Goal: Information Seeking & Learning: Learn about a topic

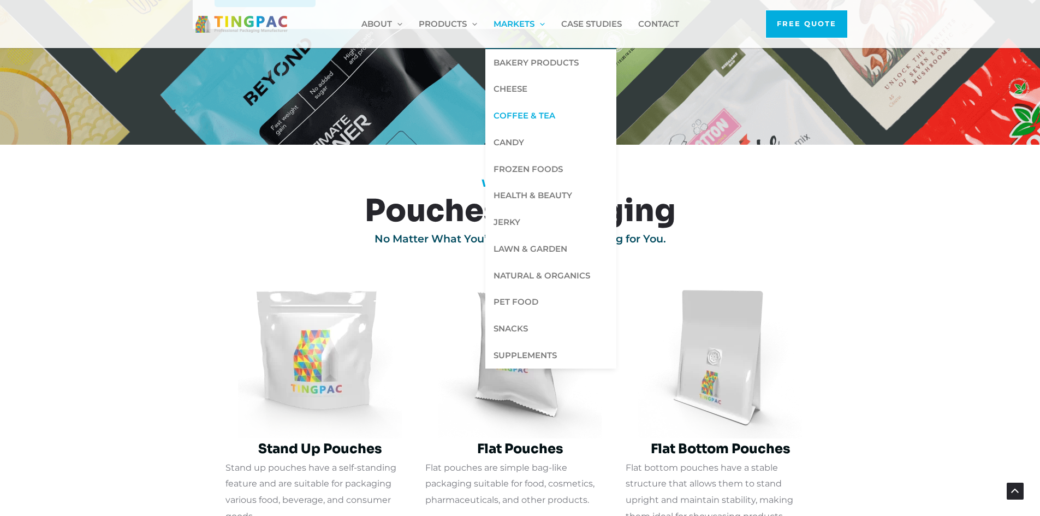
click at [518, 111] on span "Coffee & Tea" at bounding box center [525, 115] width 62 height 10
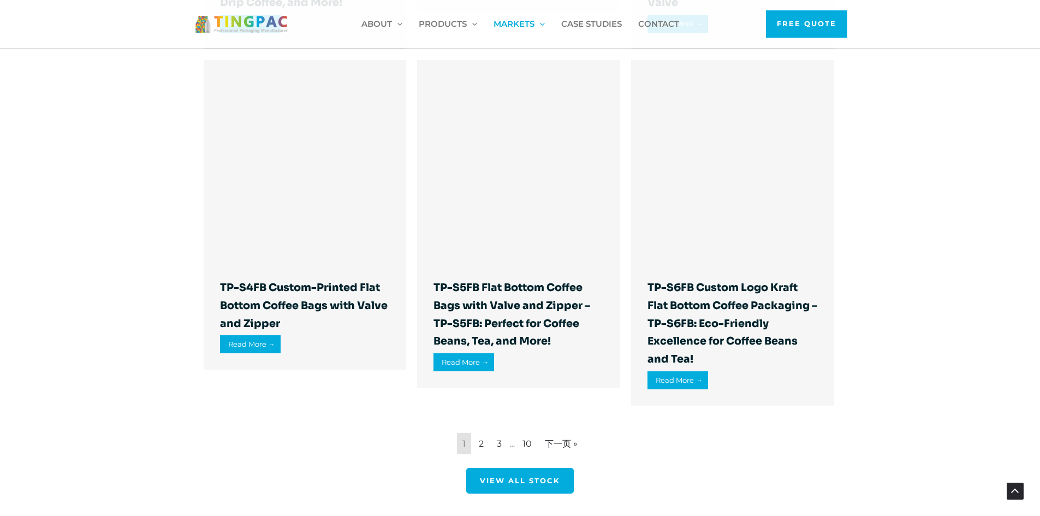
scroll to position [1365, 0]
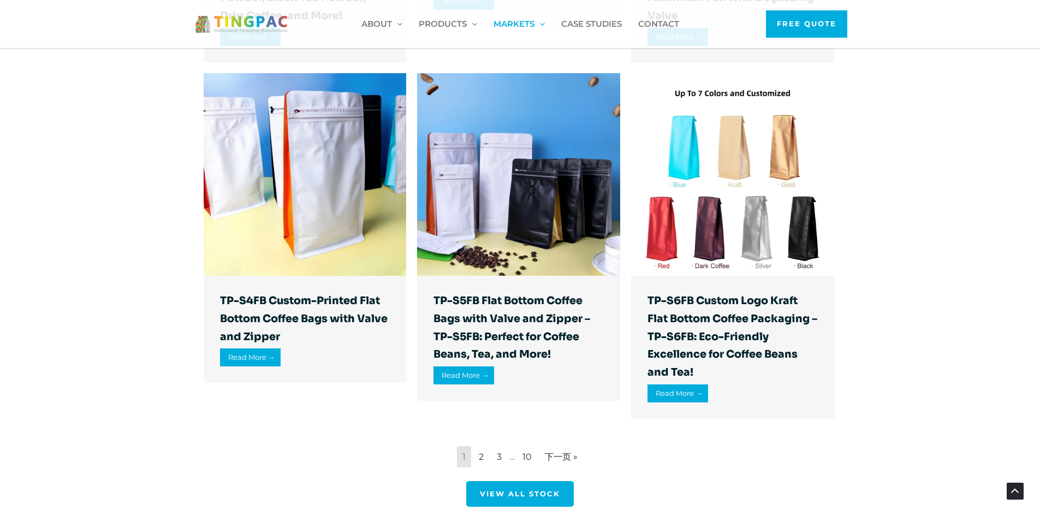
click at [268, 138] on img at bounding box center [305, 174] width 203 height 203
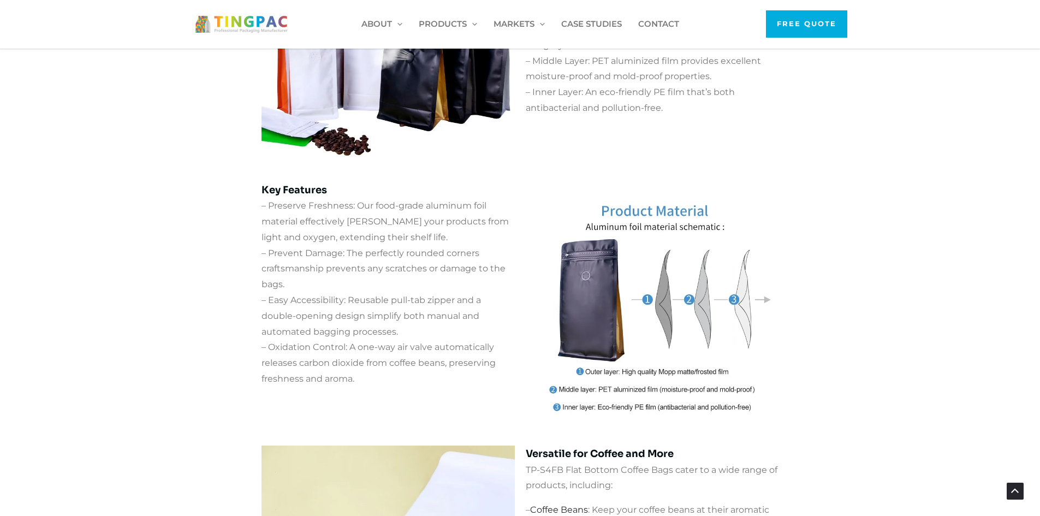
scroll to position [764, 0]
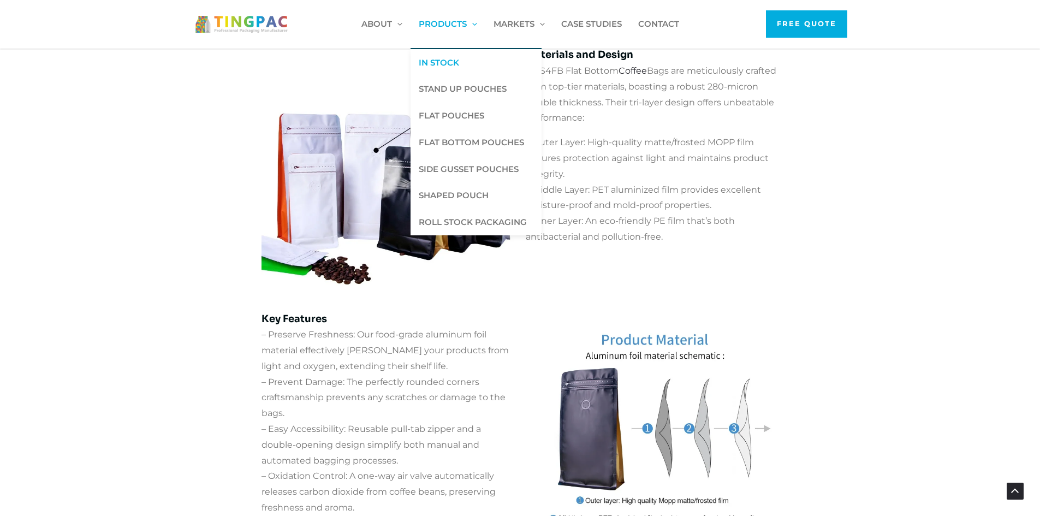
click at [451, 61] on span "In Stock" at bounding box center [439, 62] width 40 height 10
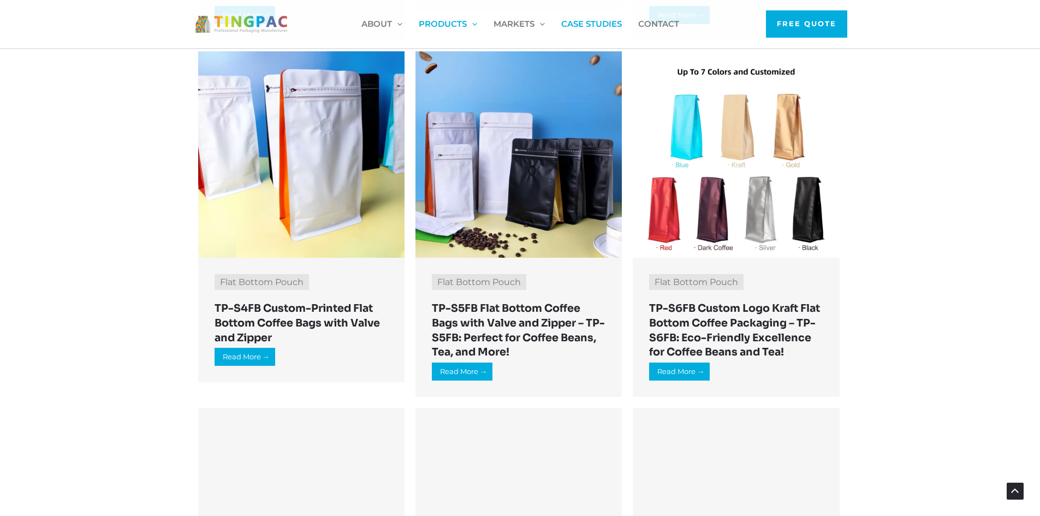
scroll to position [764, 0]
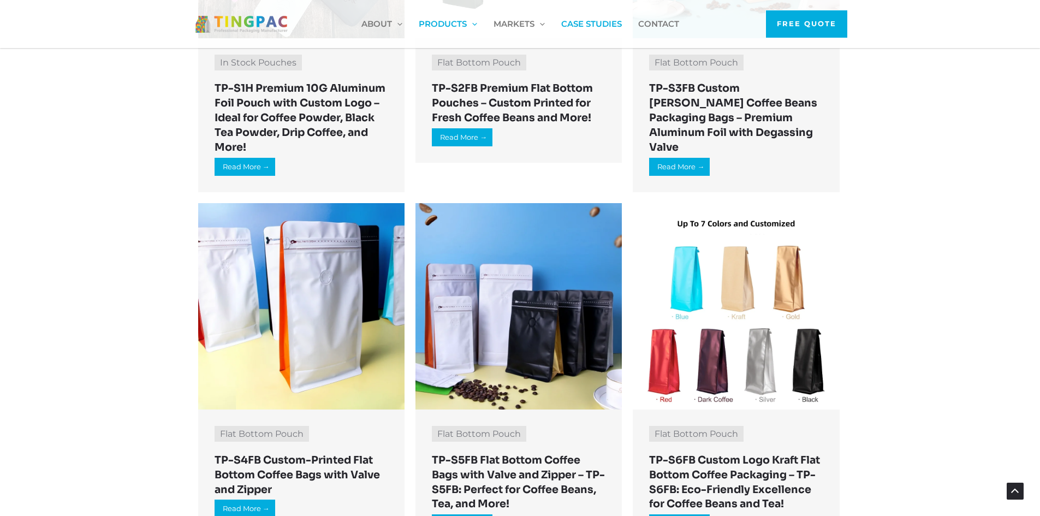
click at [578, 324] on img at bounding box center [518, 306] width 206 height 206
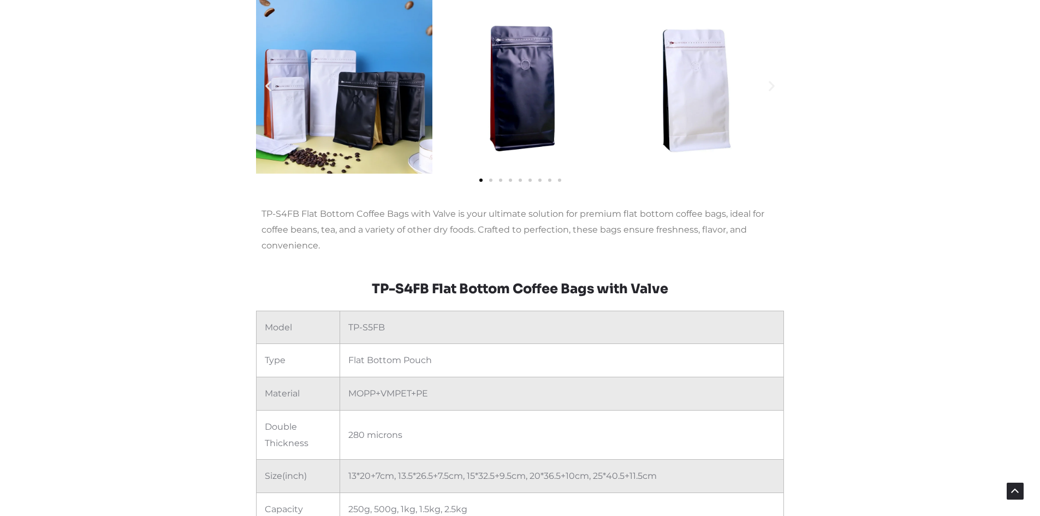
click at [491, 182] on div "幻灯片 | 水平滚动：左箭头和右箭头" at bounding box center [520, 179] width 528 height 16
click at [491, 180] on span "Go to slide 2" at bounding box center [490, 180] width 3 height 3
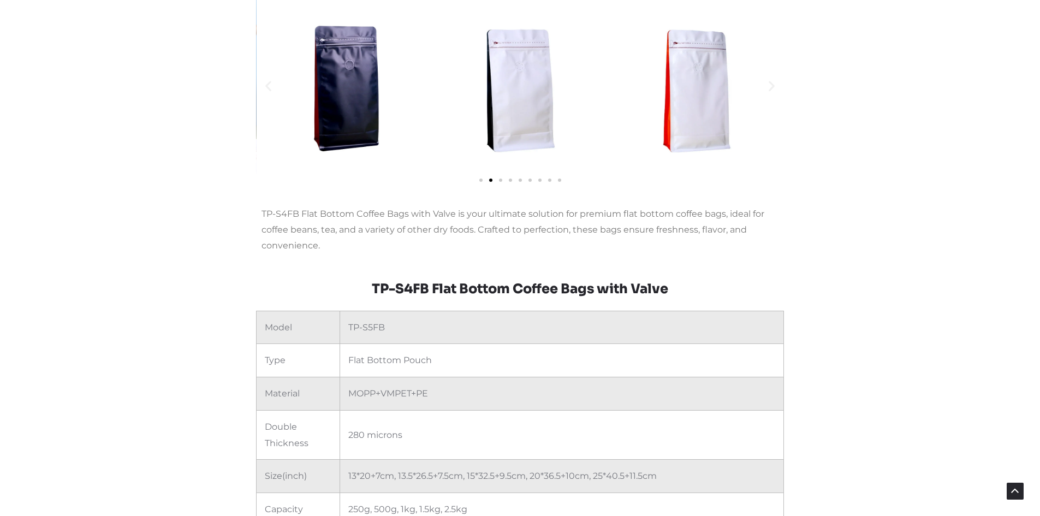
click at [502, 180] on div "幻灯片 | 水平滚动：左箭头和右箭头" at bounding box center [520, 179] width 528 height 16
click at [519, 180] on span "Go to slide 5" at bounding box center [520, 180] width 3 height 3
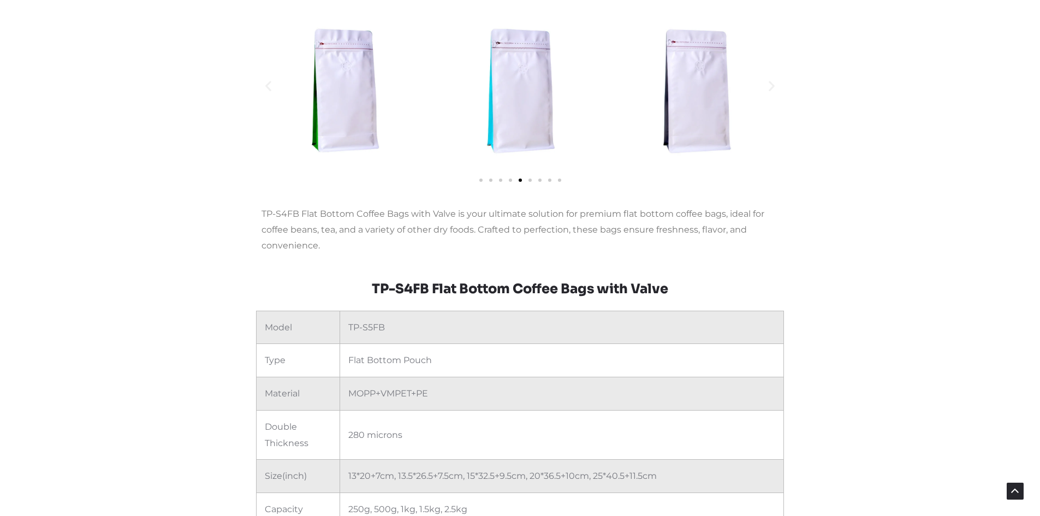
click at [700, 129] on img "7 / 9" at bounding box center [696, 86] width 176 height 176
click at [473, 136] on img "6 / 9" at bounding box center [520, 86] width 176 height 176
click at [491, 129] on img "6 / 9" at bounding box center [520, 86] width 176 height 176
click at [530, 182] on span "Go to slide 6" at bounding box center [529, 180] width 3 height 3
click at [532, 150] on img "7 / 9" at bounding box center [520, 86] width 176 height 176
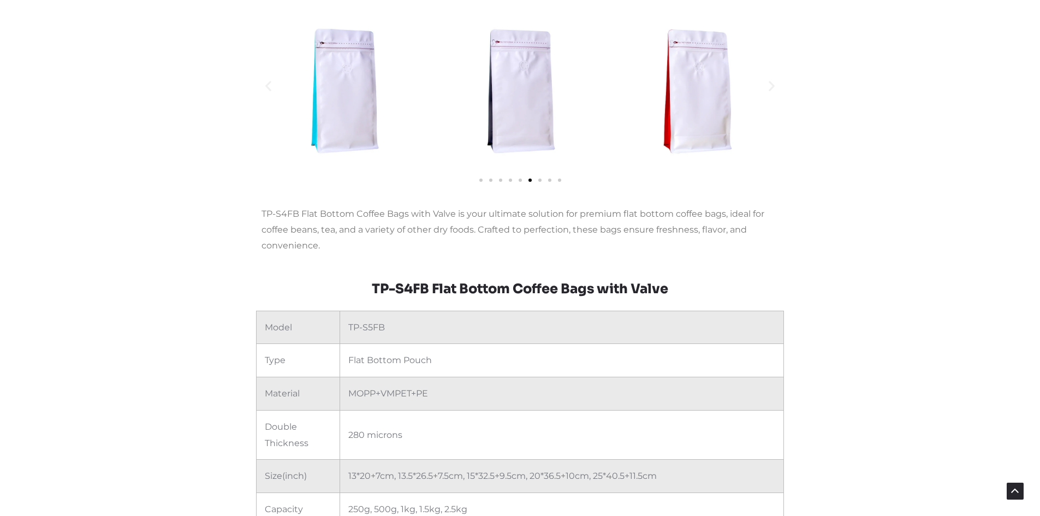
click at [540, 181] on span "Go to slide 7" at bounding box center [539, 180] width 3 height 3
